Goal: Task Accomplishment & Management: Manage account settings

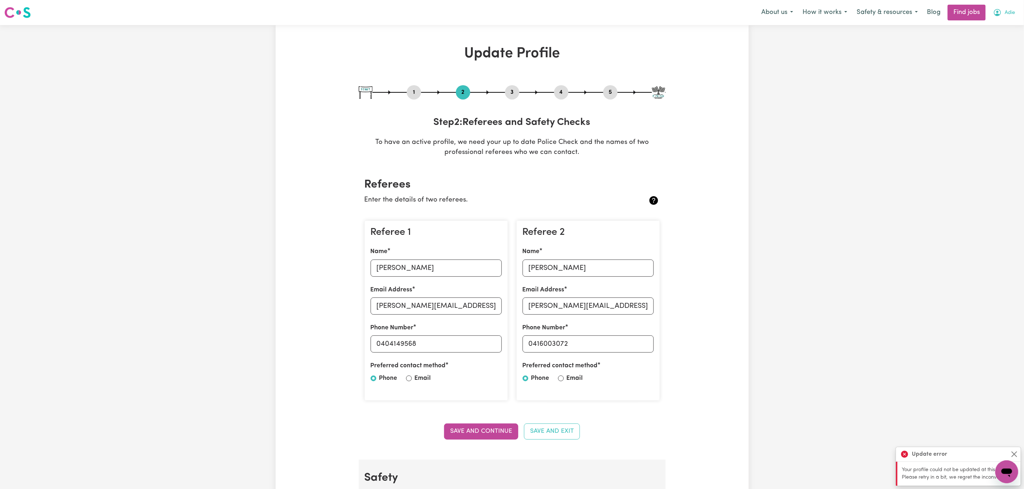
click at [1002, 14] on button "Adie" at bounding box center [1003, 12] width 31 height 15
click at [997, 49] on link "Logout" at bounding box center [990, 55] width 57 height 14
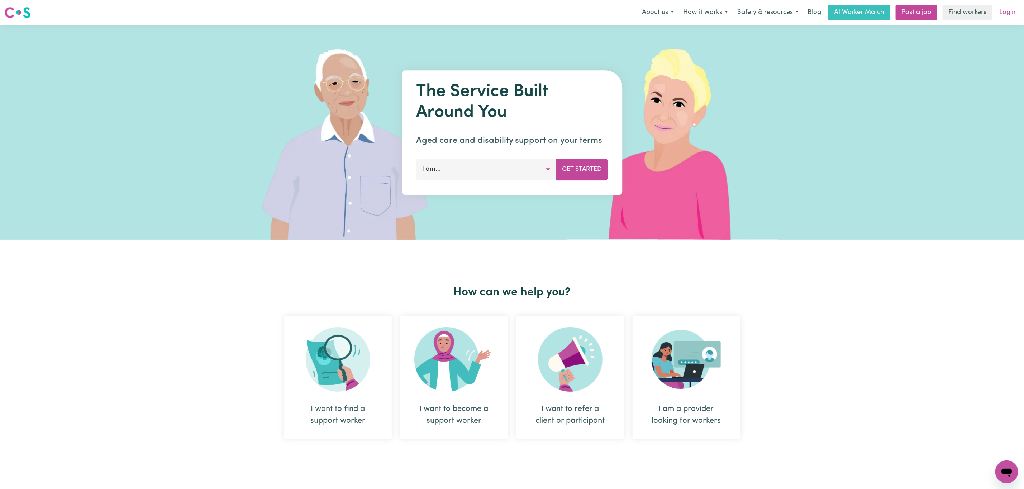
click at [1014, 11] on link "Login" at bounding box center [1007, 13] width 25 height 16
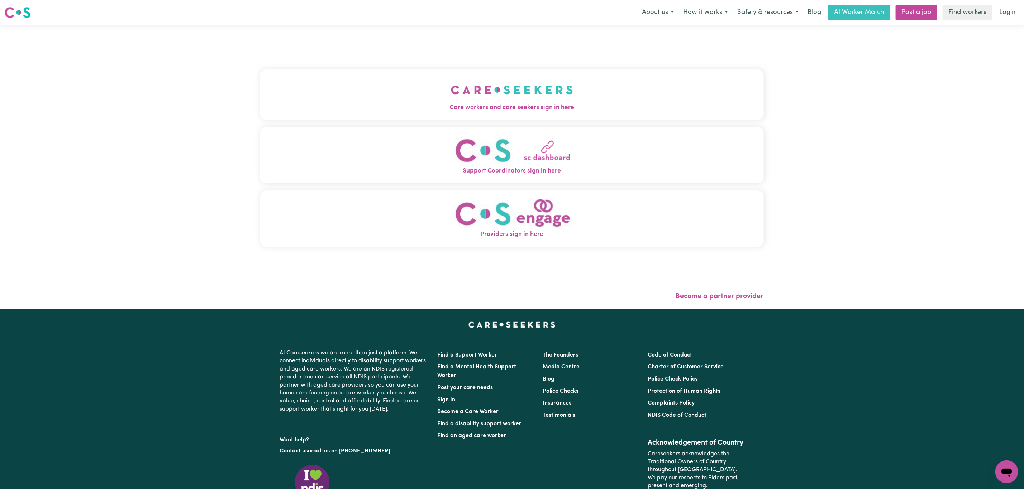
click at [373, 153] on button "Support Coordinators sign in here" at bounding box center [511, 155] width 503 height 56
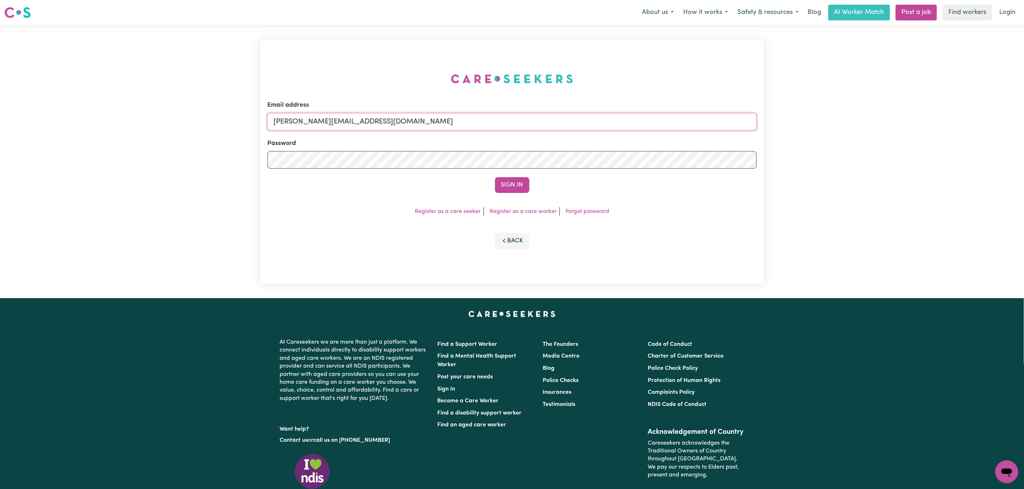
drag, startPoint x: 316, startPoint y: 115, endPoint x: 317, endPoint y: 121, distance: 6.5
click at [316, 115] on input "[PERSON_NAME][EMAIL_ADDRESS][DOMAIN_NAME]" at bounding box center [511, 121] width 489 height 17
drag, startPoint x: 311, startPoint y: 121, endPoint x: 593, endPoint y: 147, distance: 283.8
click at [613, 127] on input "[EMAIL_ADDRESS][PERSON_NAME][DOMAIN_NAME]" at bounding box center [511, 121] width 489 height 17
type input "[EMAIL_ADDRESS][DOMAIN_NAME]"
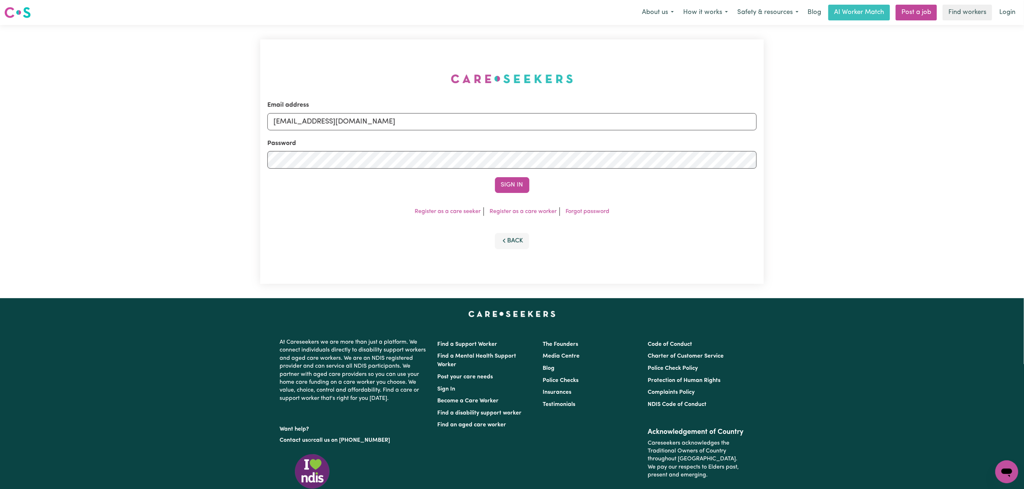
click at [499, 176] on form "Email address [EMAIL_ADDRESS][DOMAIN_NAME] Password Sign In" at bounding box center [511, 147] width 489 height 92
click at [505, 184] on button "Sign In" at bounding box center [512, 185] width 34 height 16
